Goal: Check status: Check status

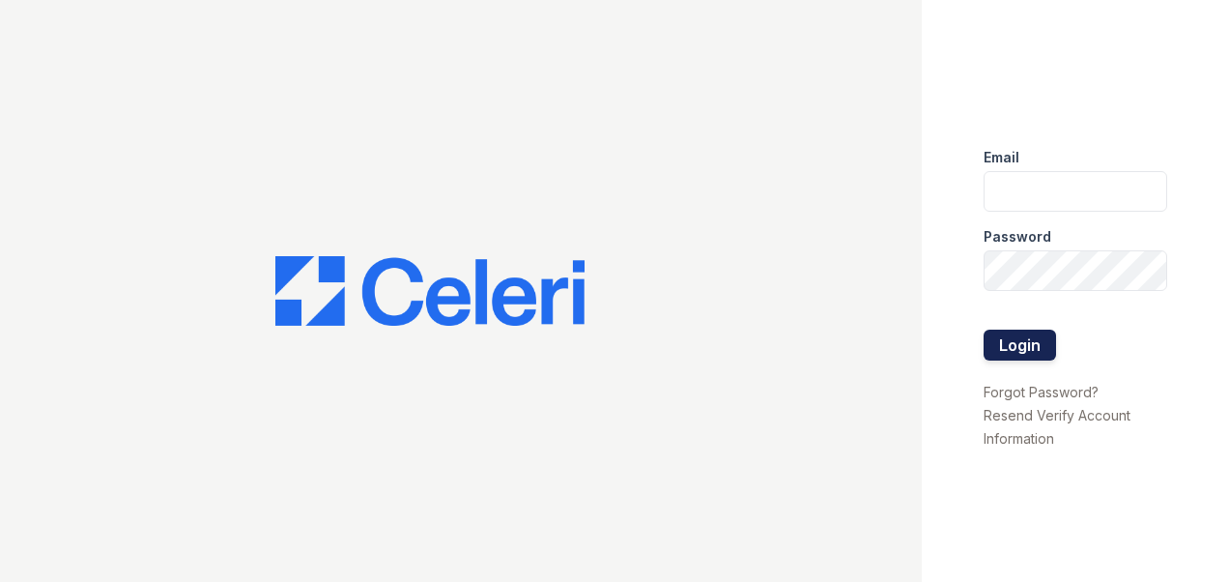
type input "sylvan.am@cafmanagement.com"
click at [1018, 345] on button "Login" at bounding box center [1020, 344] width 72 height 31
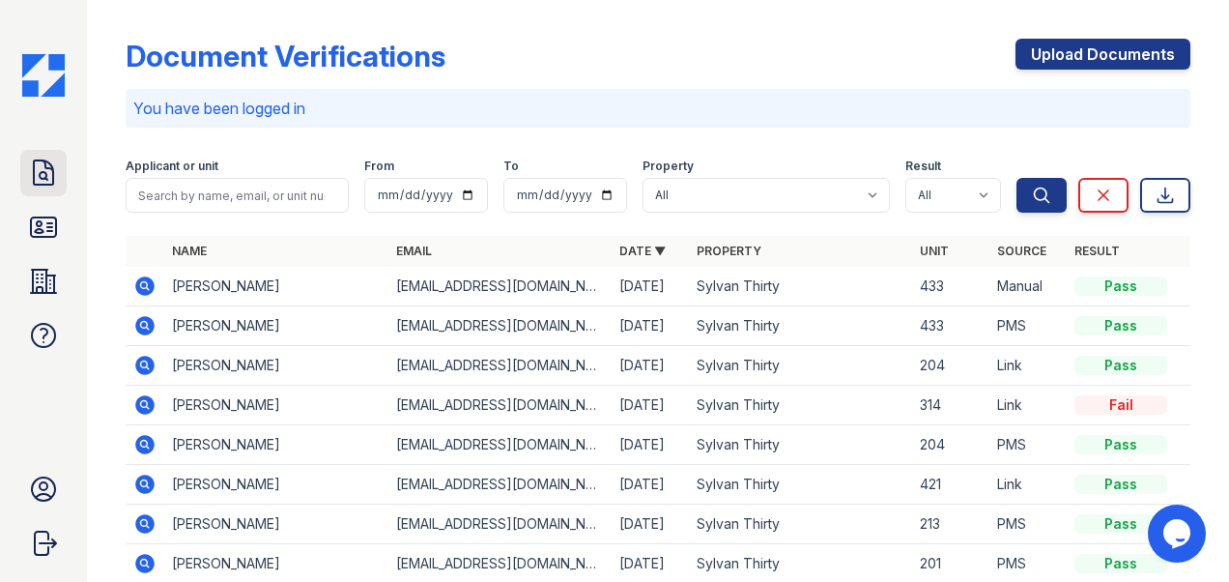
click at [41, 172] on icon at bounding box center [43, 172] width 19 height 24
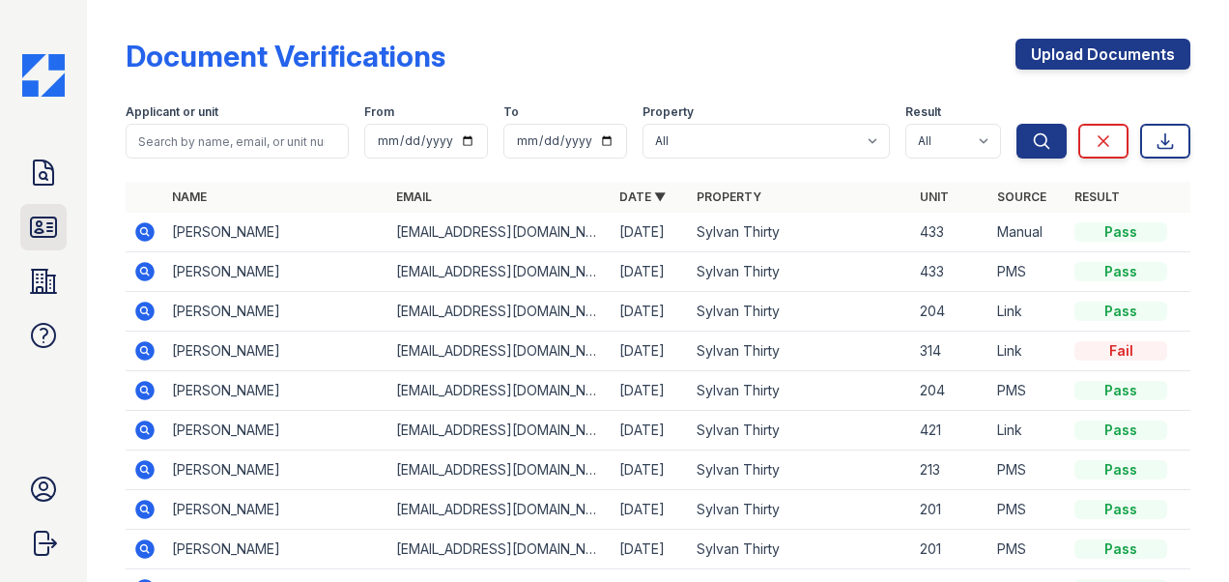
click at [52, 217] on icon at bounding box center [43, 226] width 25 height 19
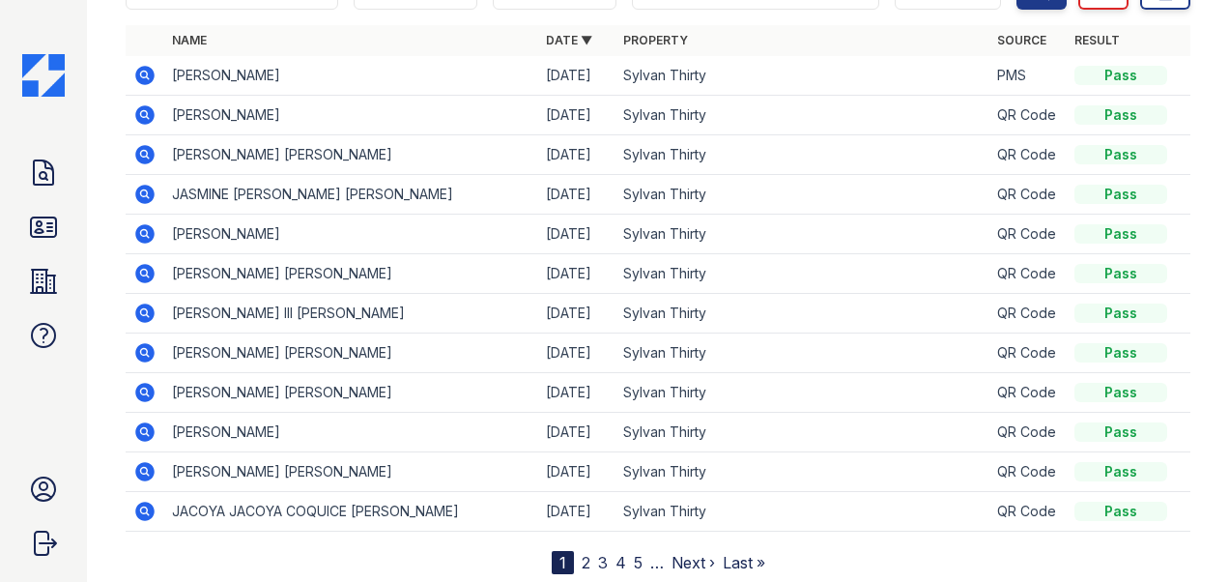
scroll to position [193, 0]
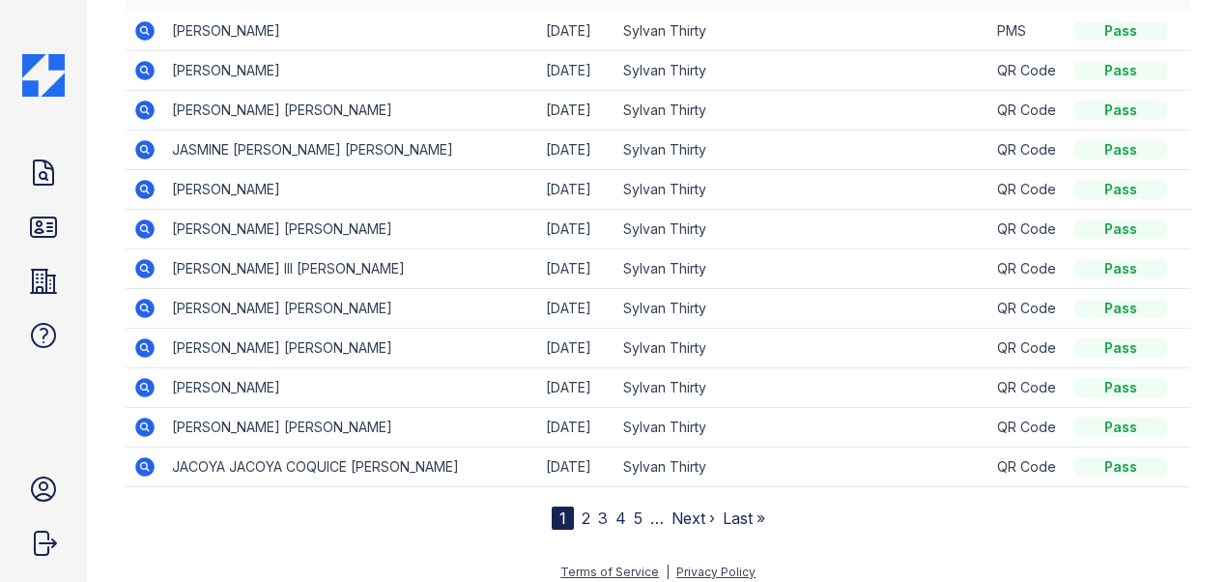
click at [582, 514] on link "2" at bounding box center [586, 517] width 9 height 19
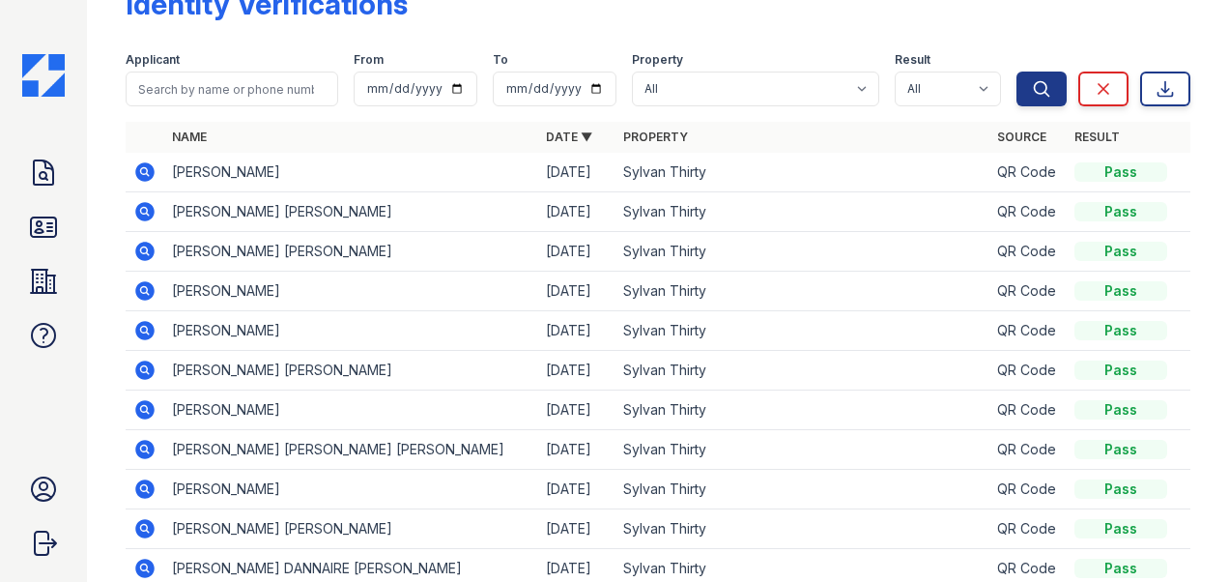
scroll to position [97, 0]
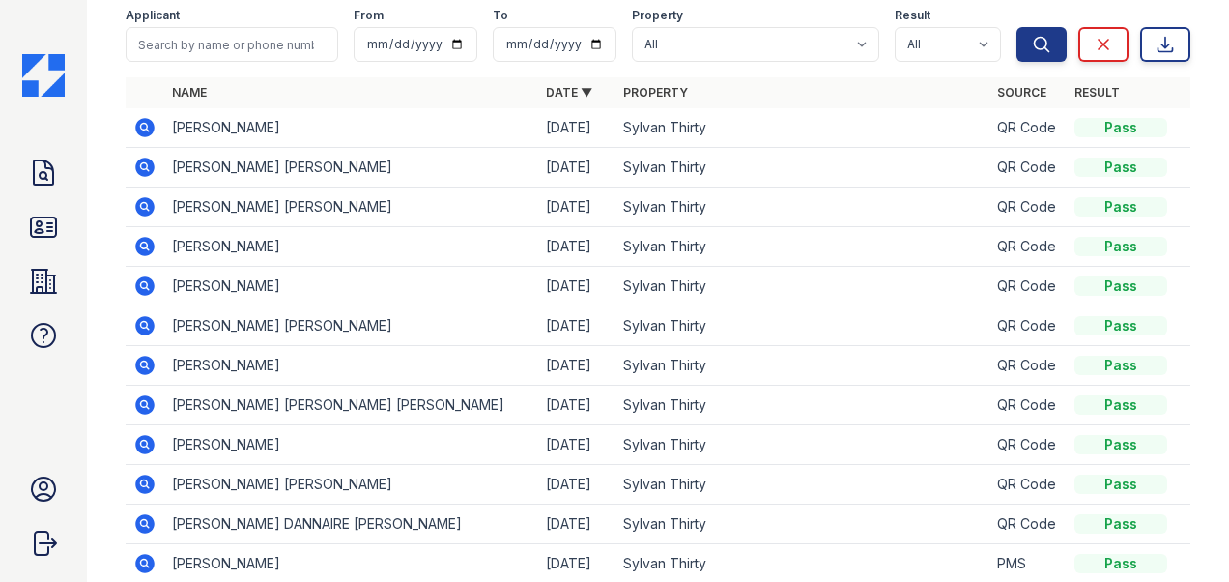
click at [144, 283] on icon at bounding box center [143, 284] width 5 height 5
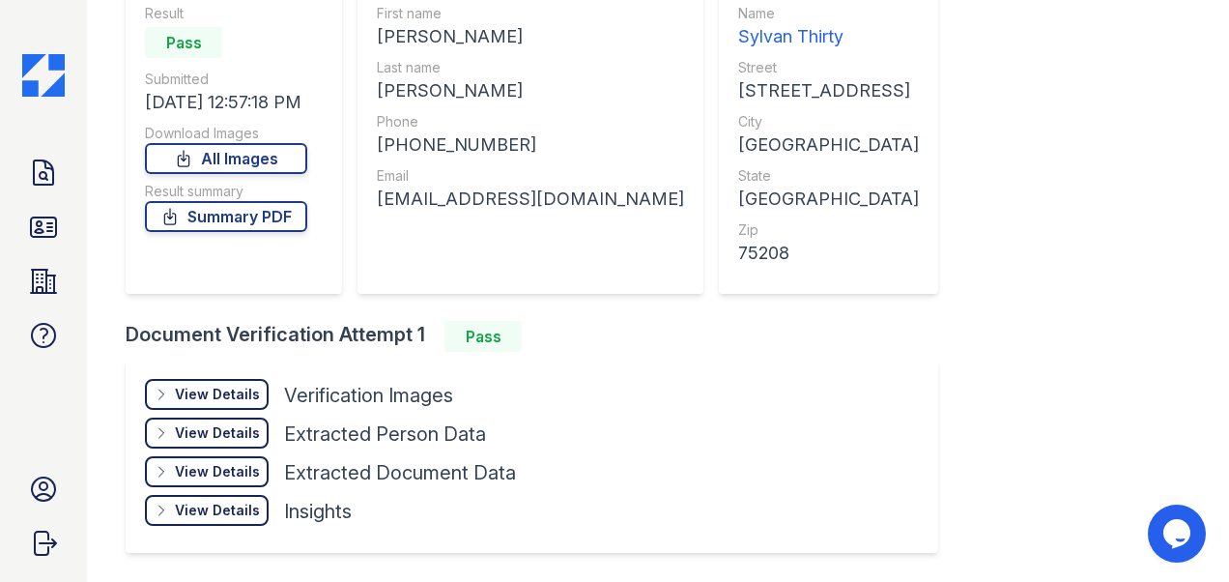
scroll to position [257, 0]
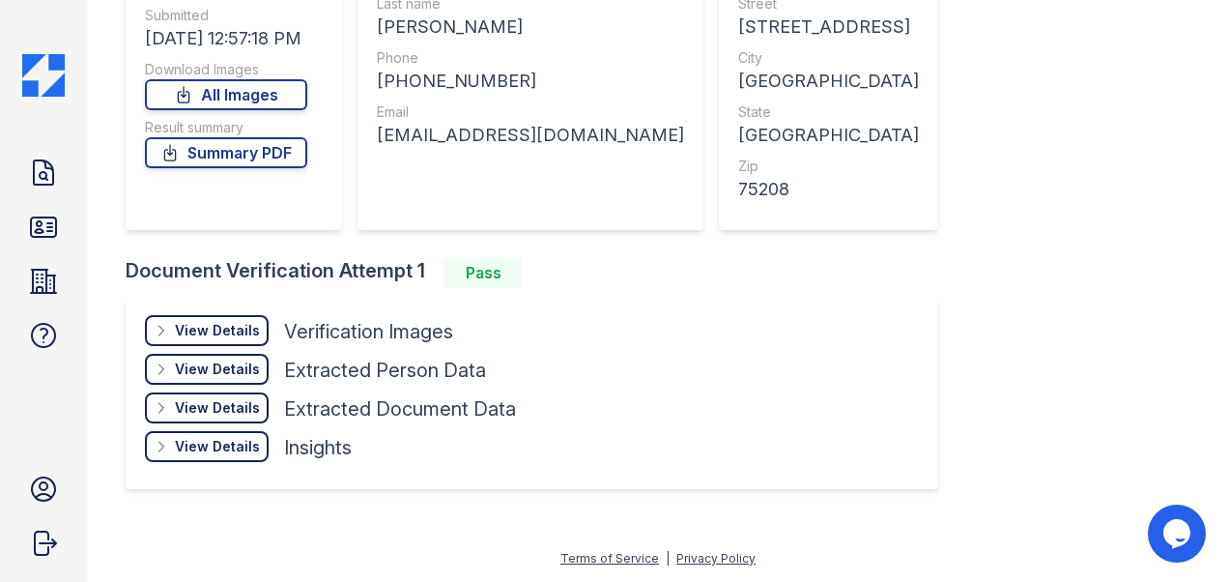
click at [188, 324] on div "View Details" at bounding box center [217, 330] width 85 height 19
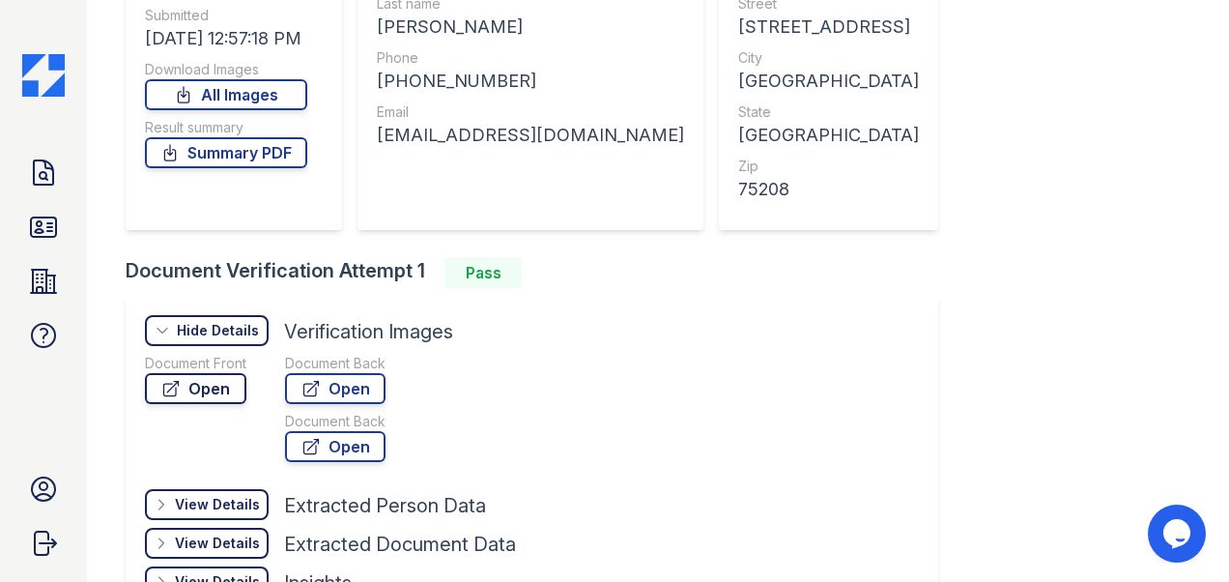
click at [200, 392] on link "Open" at bounding box center [195, 388] width 101 height 31
click at [234, 95] on link "All Images" at bounding box center [226, 94] width 162 height 31
click at [197, 147] on link "Summary PDF" at bounding box center [226, 152] width 162 height 31
click at [44, 178] on icon at bounding box center [43, 172] width 19 height 24
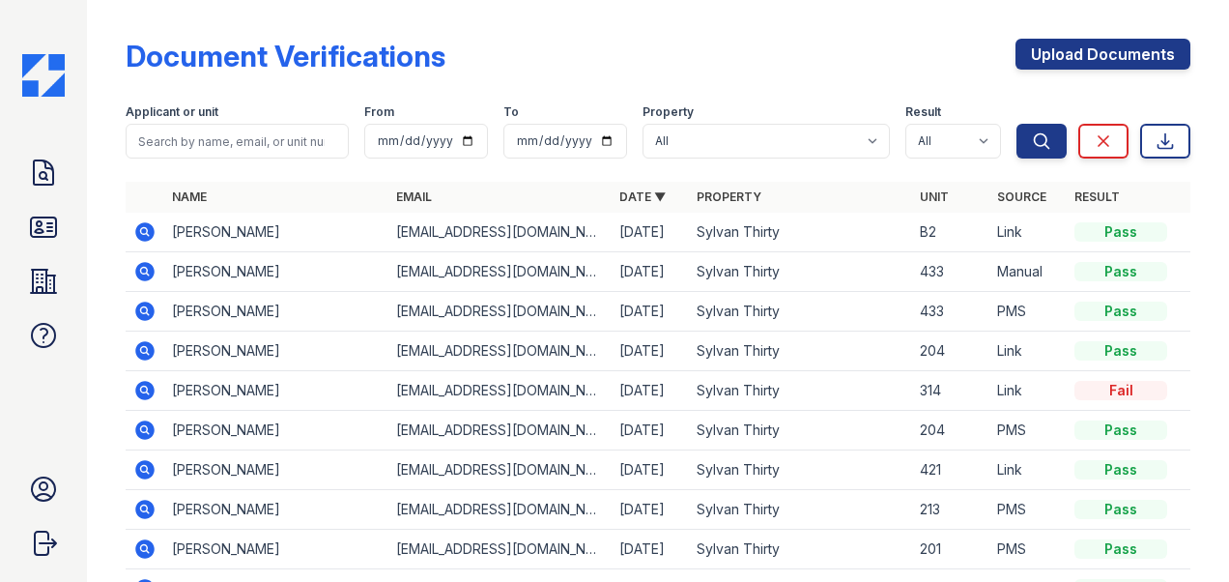
click at [152, 232] on icon at bounding box center [144, 231] width 19 height 19
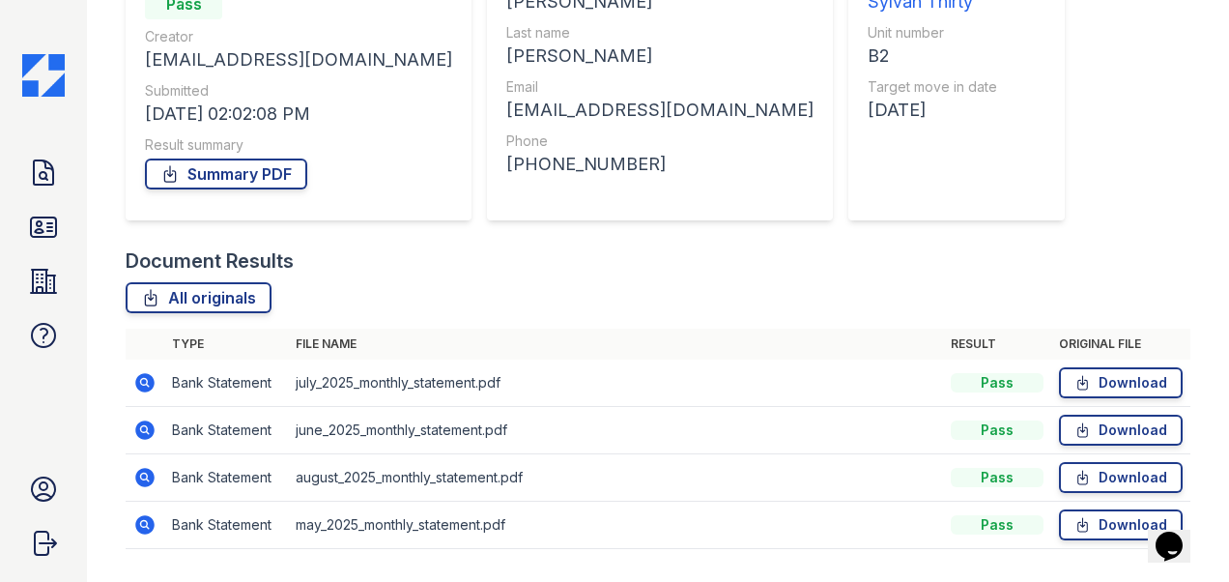
scroll to position [278, 0]
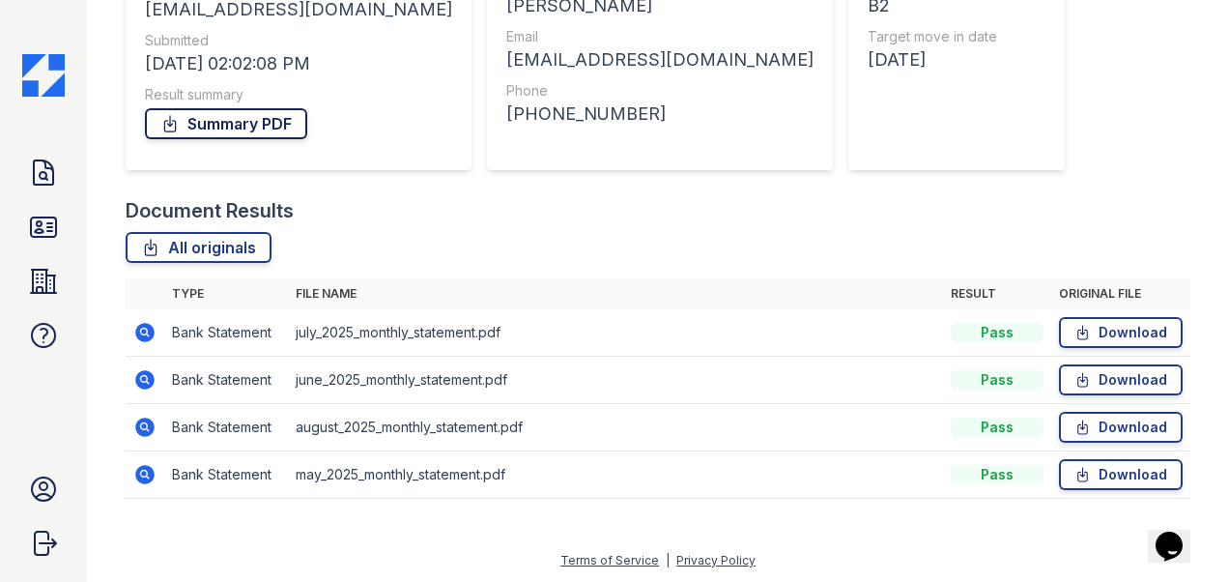
click at [217, 125] on link "Summary PDF" at bounding box center [226, 123] width 162 height 31
